Goal: Information Seeking & Learning: Learn about a topic

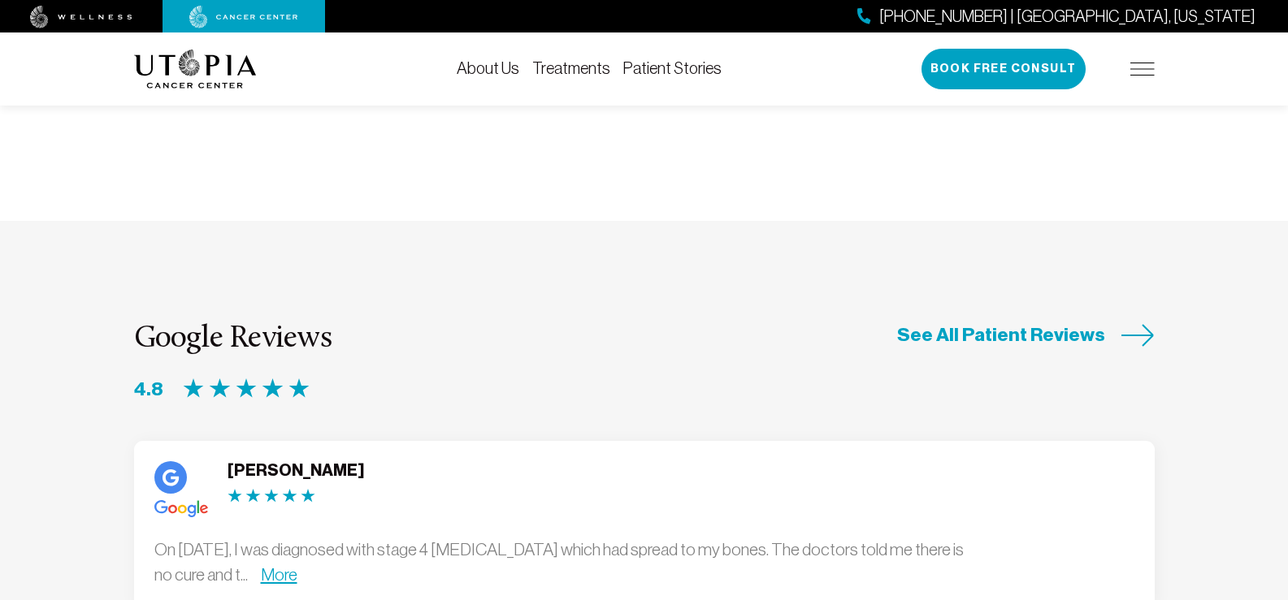
scroll to position [4062, 0]
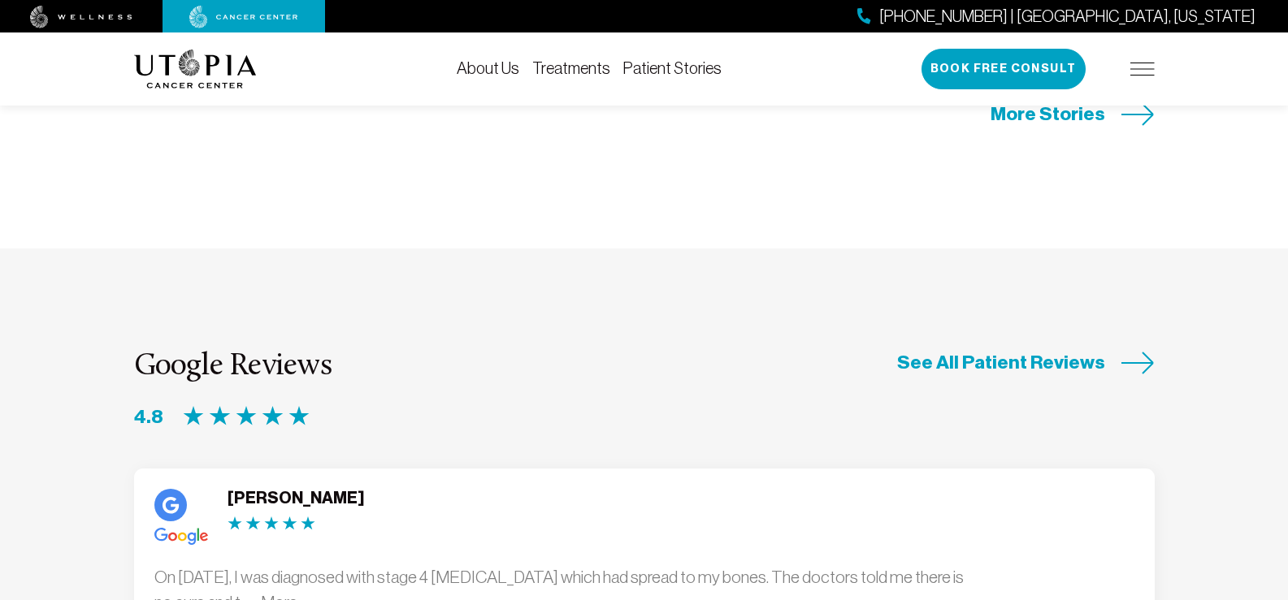
click at [297, 593] on link "More" at bounding box center [279, 602] width 37 height 19
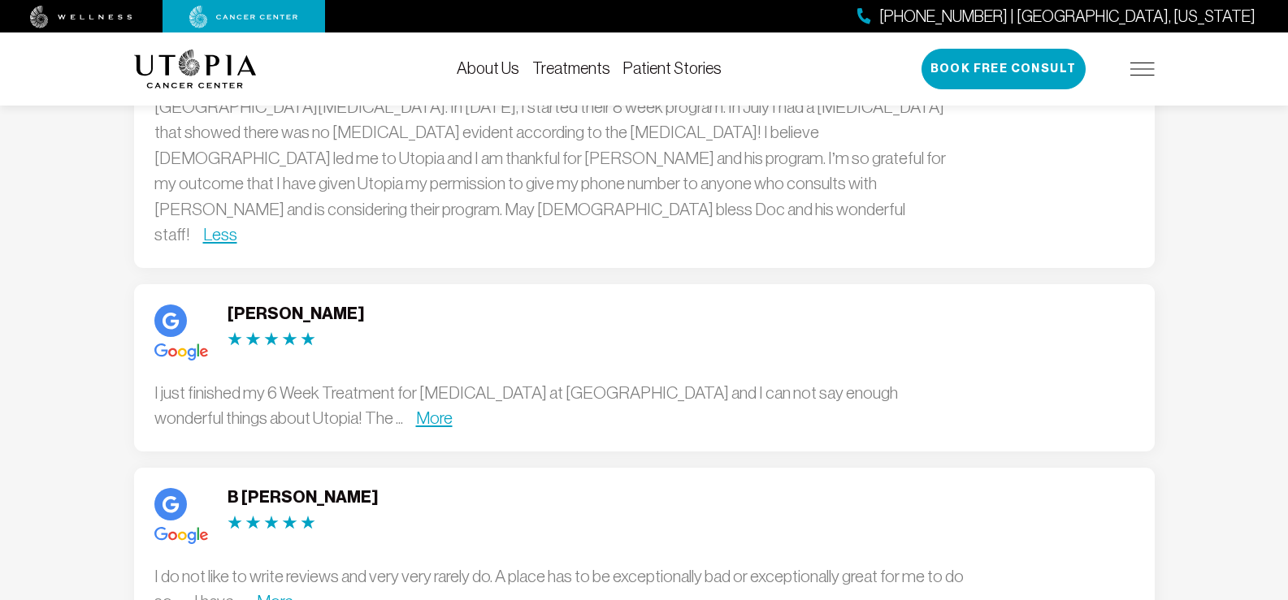
scroll to position [4550, 0]
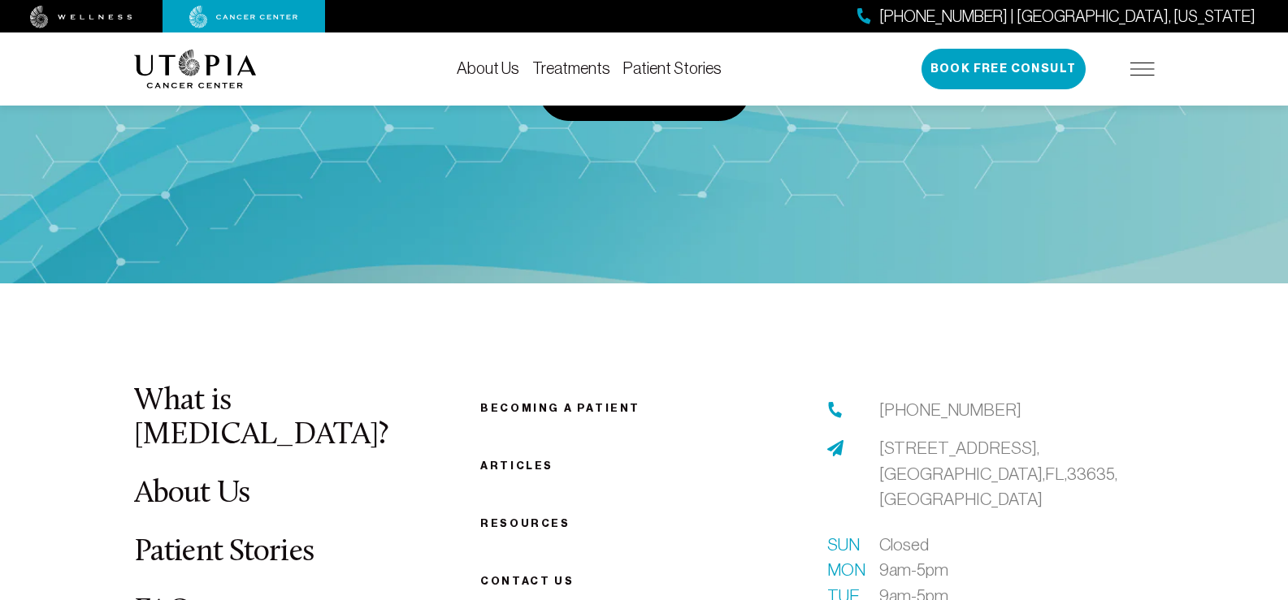
scroll to position [6973, 0]
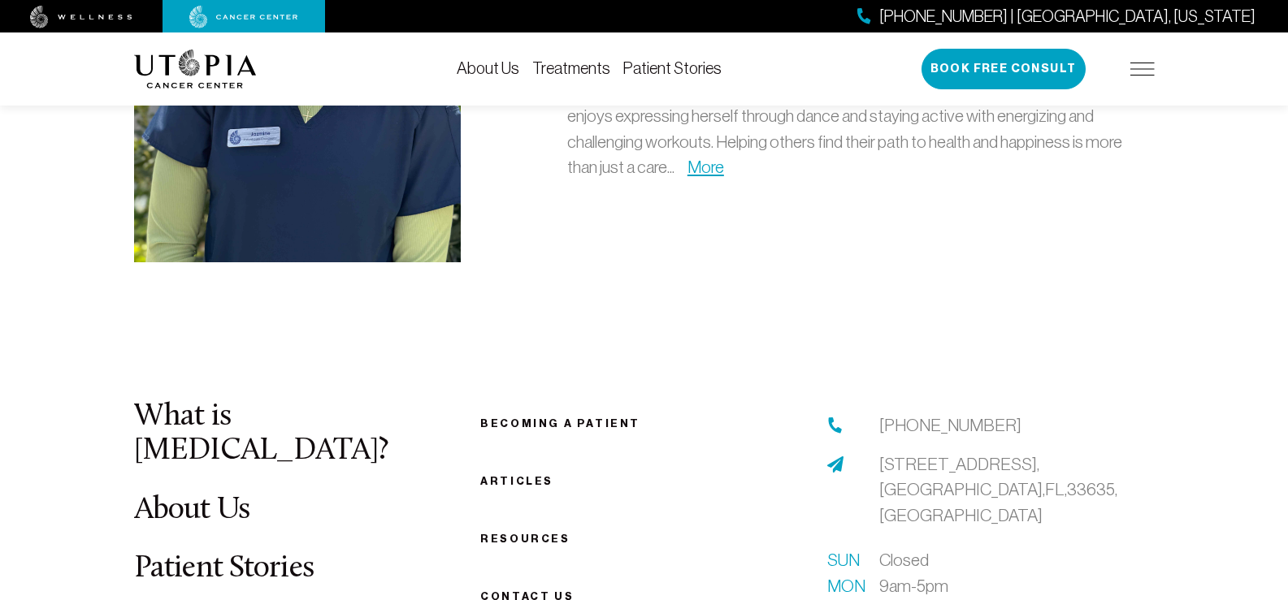
scroll to position [5200, 0]
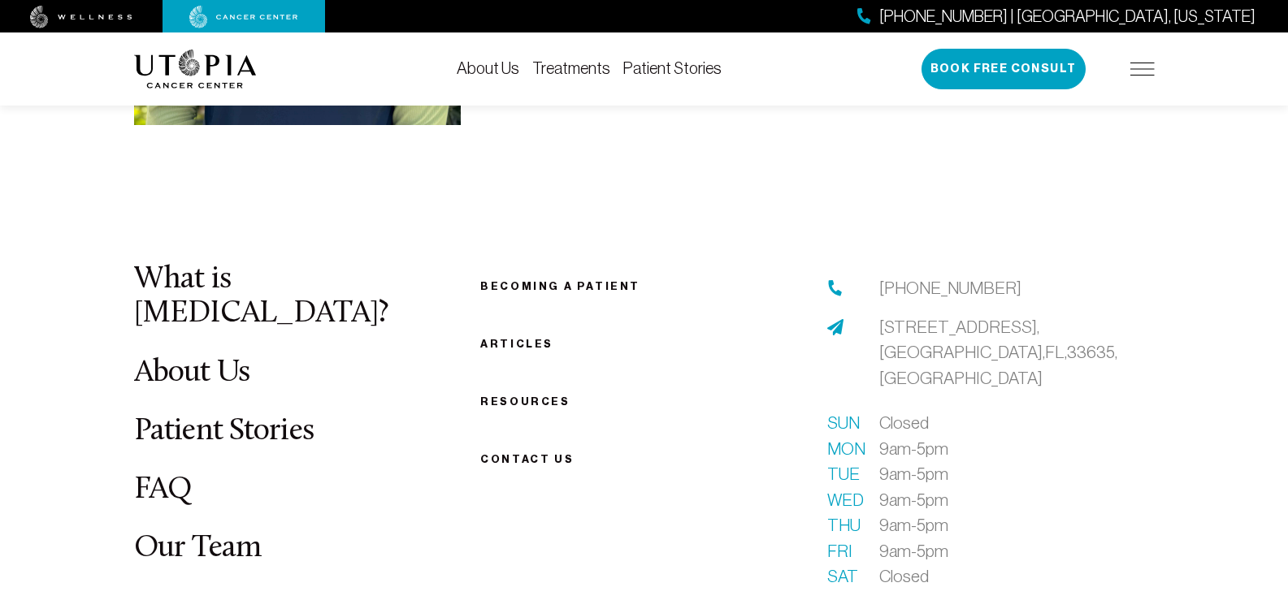
click at [207, 264] on link "What is [MEDICAL_DATA]?" at bounding box center [261, 297] width 254 height 66
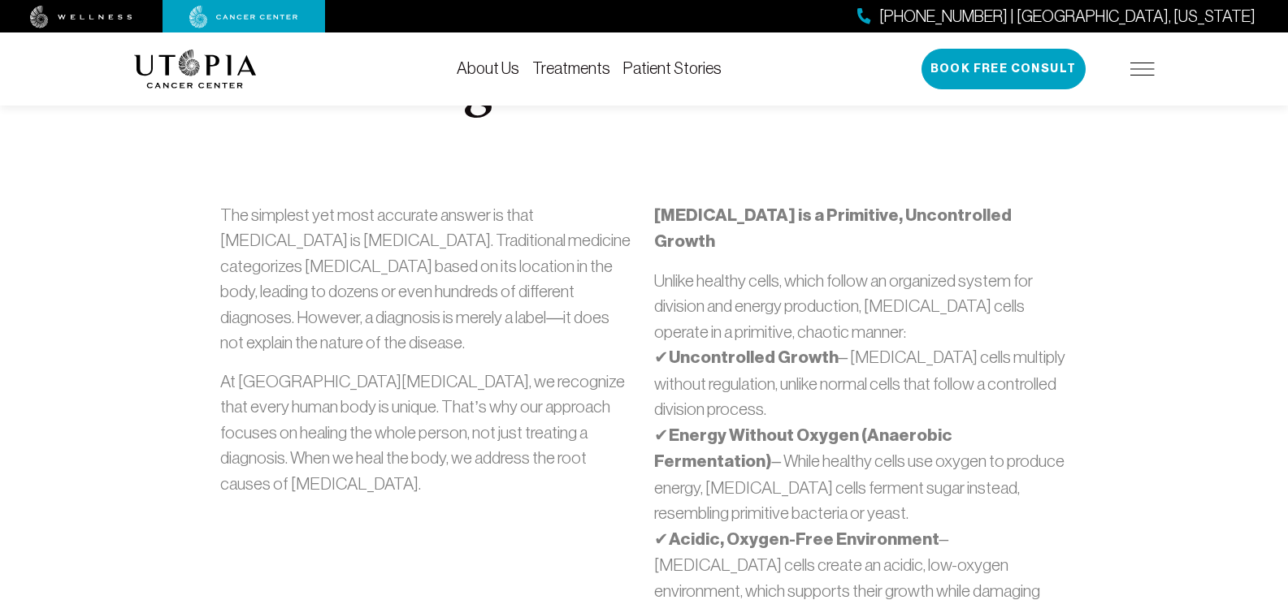
scroll to position [569, 0]
click at [566, 64] on link "Treatments" at bounding box center [571, 68] width 78 height 18
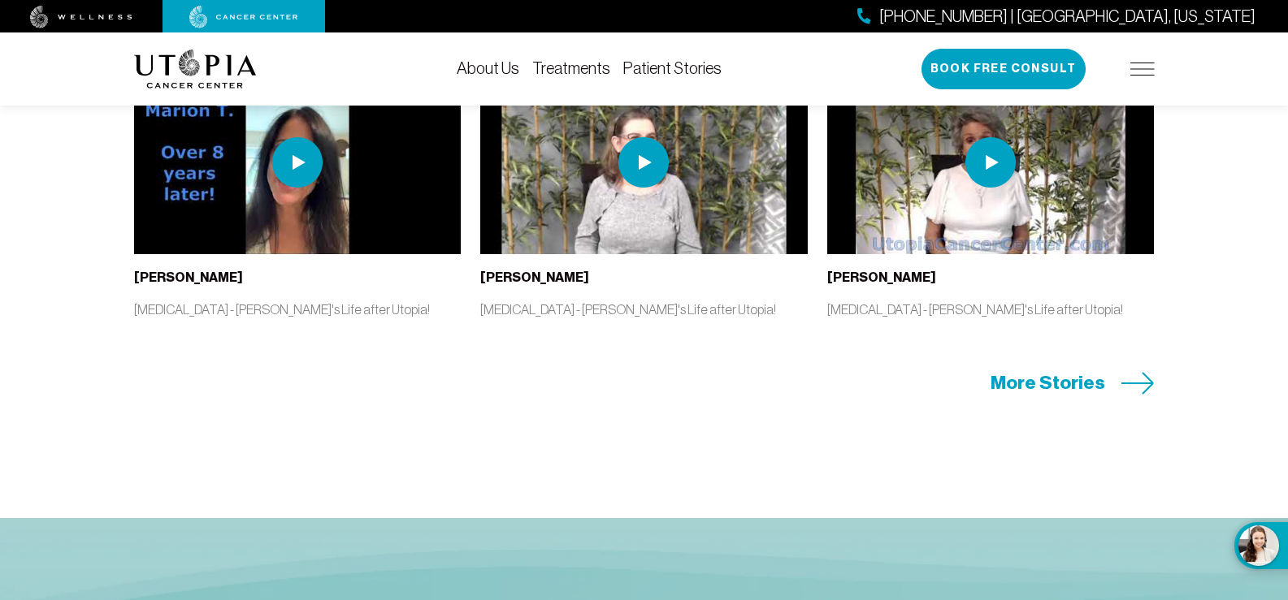
scroll to position [3494, 0]
